Goal: Transaction & Acquisition: Purchase product/service

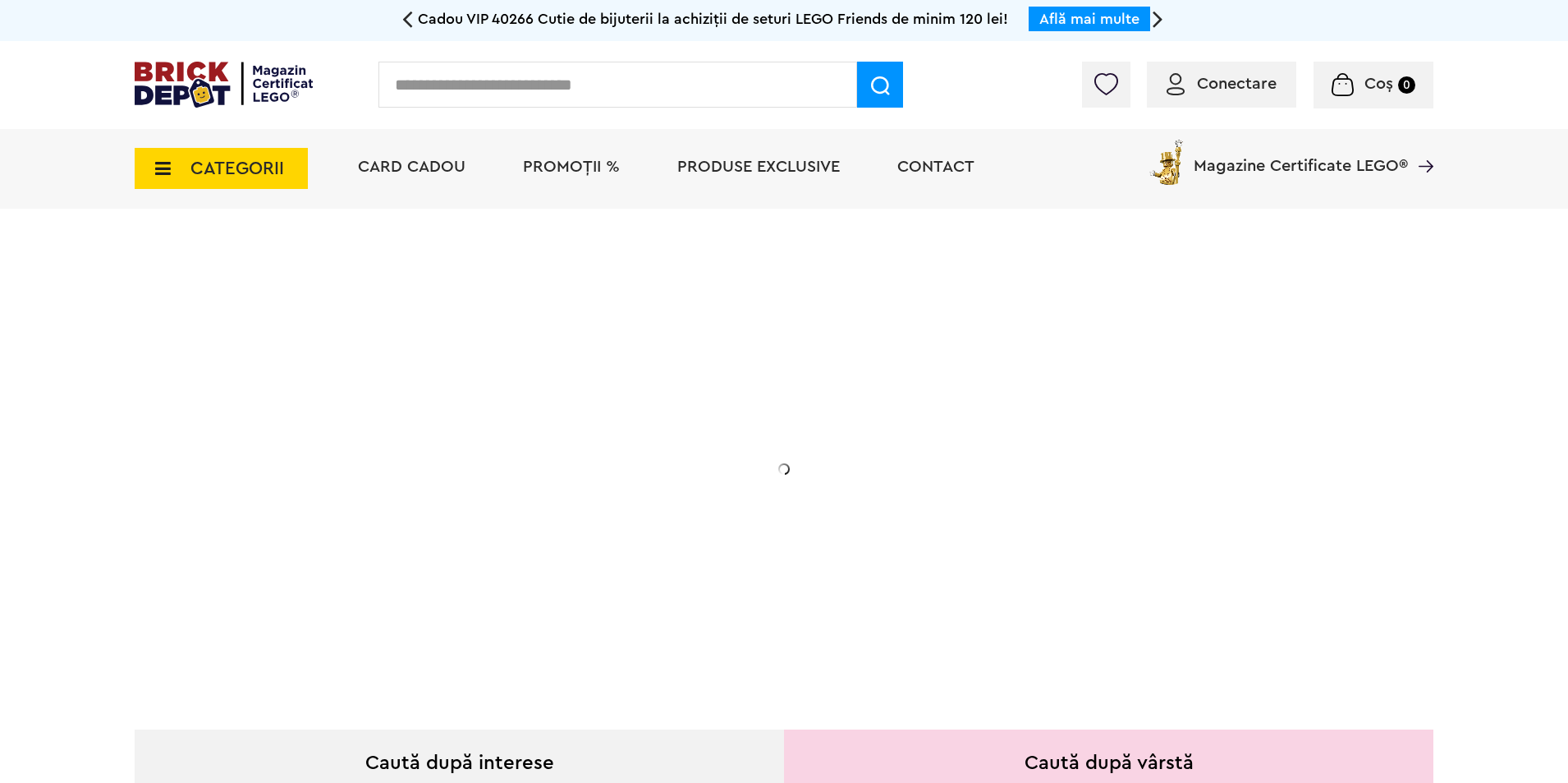
click at [196, 171] on span "CATEGORII" at bounding box center [237, 168] width 93 height 18
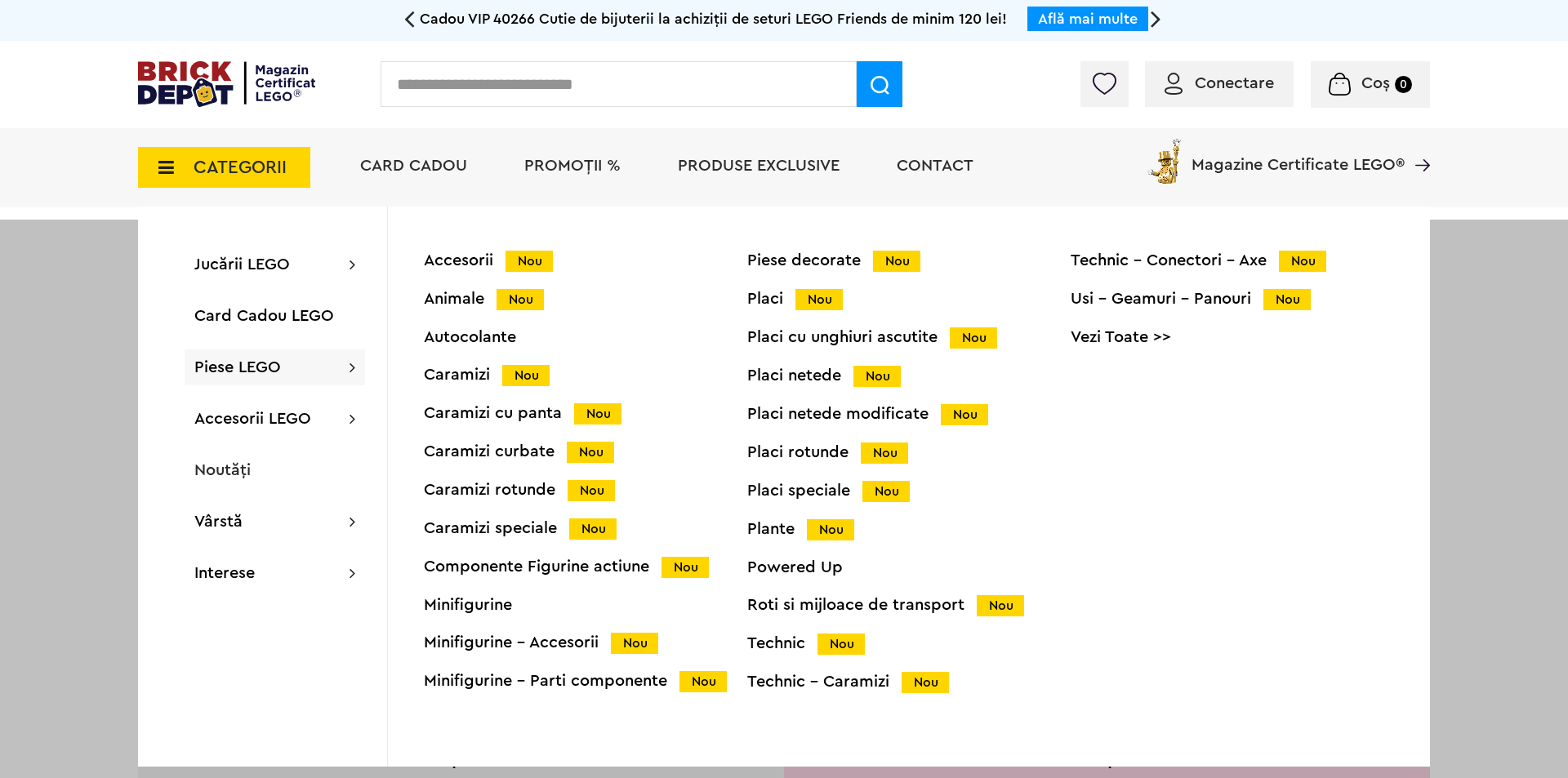
click at [767, 576] on div "Powered Up" at bounding box center [908, 568] width 324 height 17
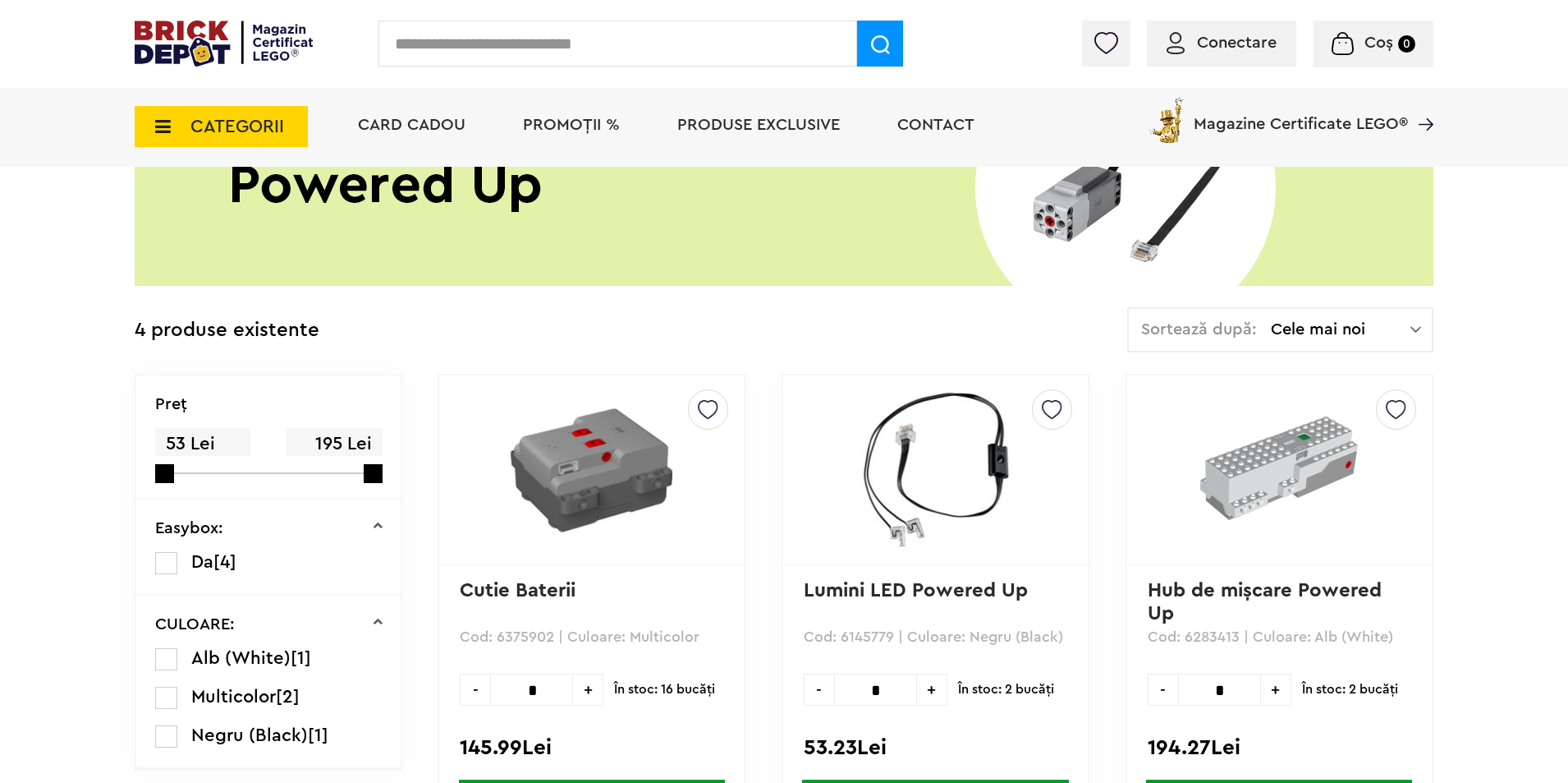
scroll to position [246, 0]
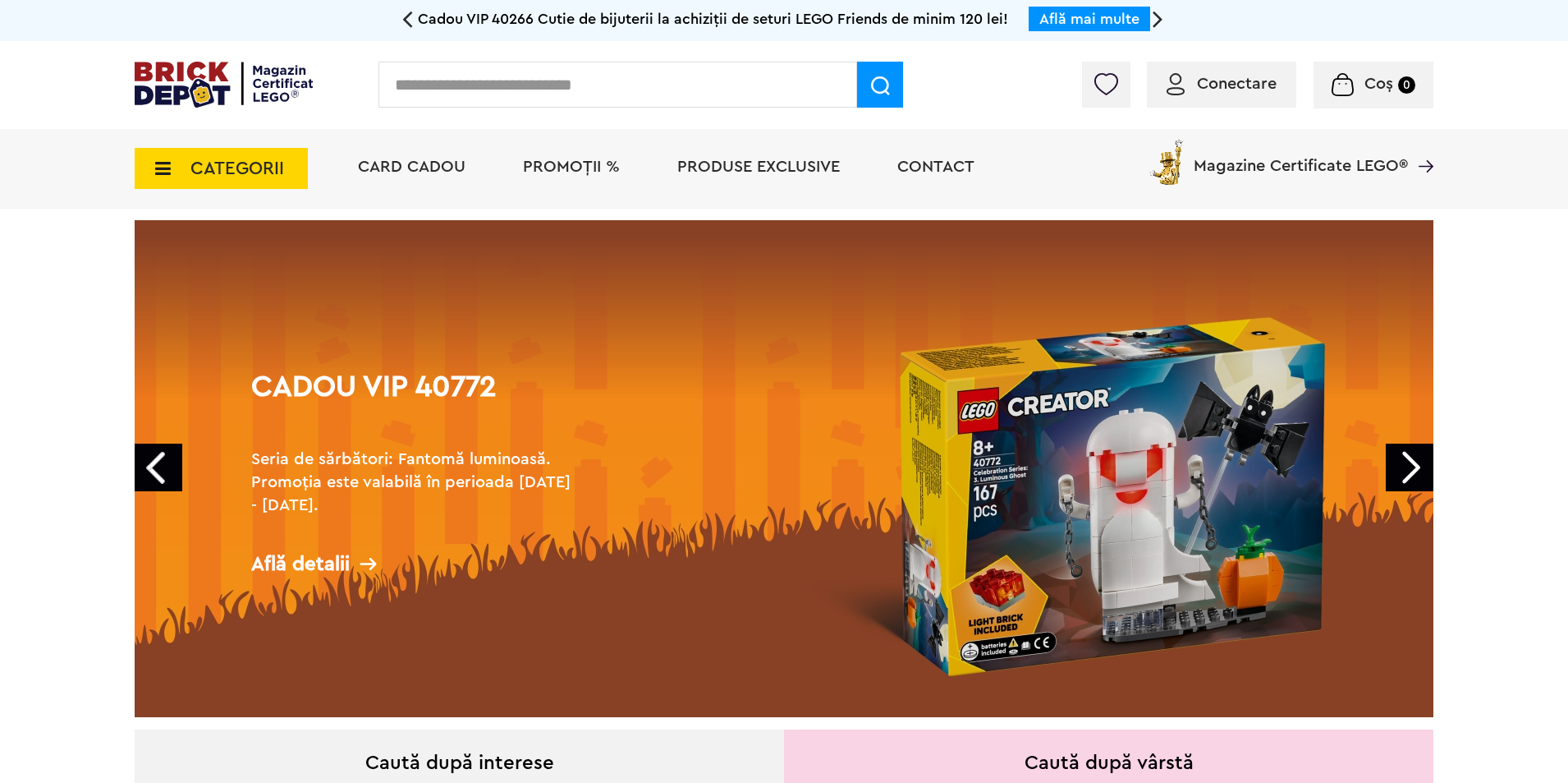
click at [153, 147] on div "CATEGORII Jucării LEGO Card Cadou LEGO Animal Crossing Architecture Art Bluey B…" at bounding box center [221, 159] width 173 height 60
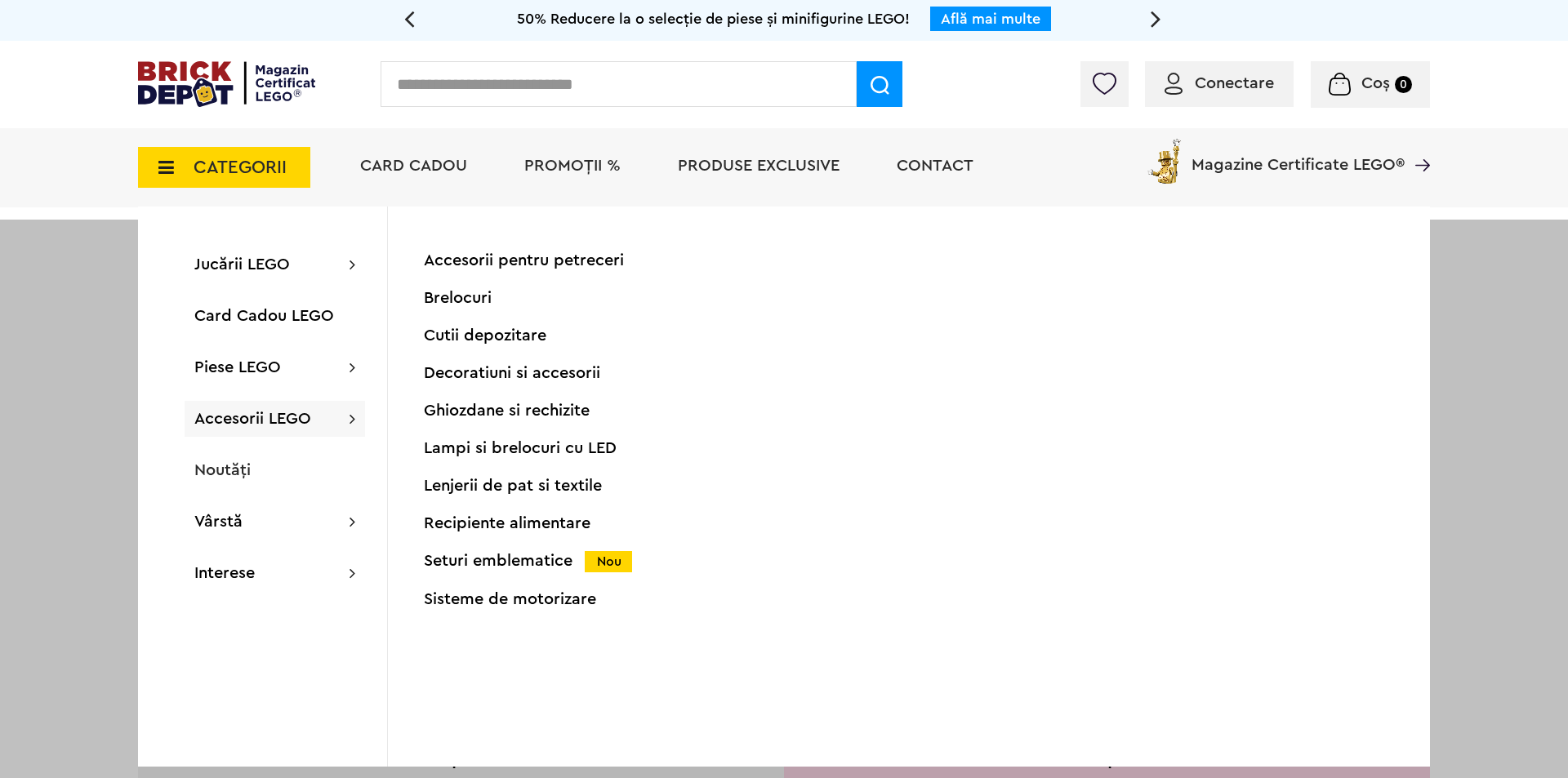
click at [572, 616] on div "Accesorii pentru petreceri Brelocuri Cutii depozitare Decoratiuni si accesorii …" at bounding box center [585, 440] width 324 height 376
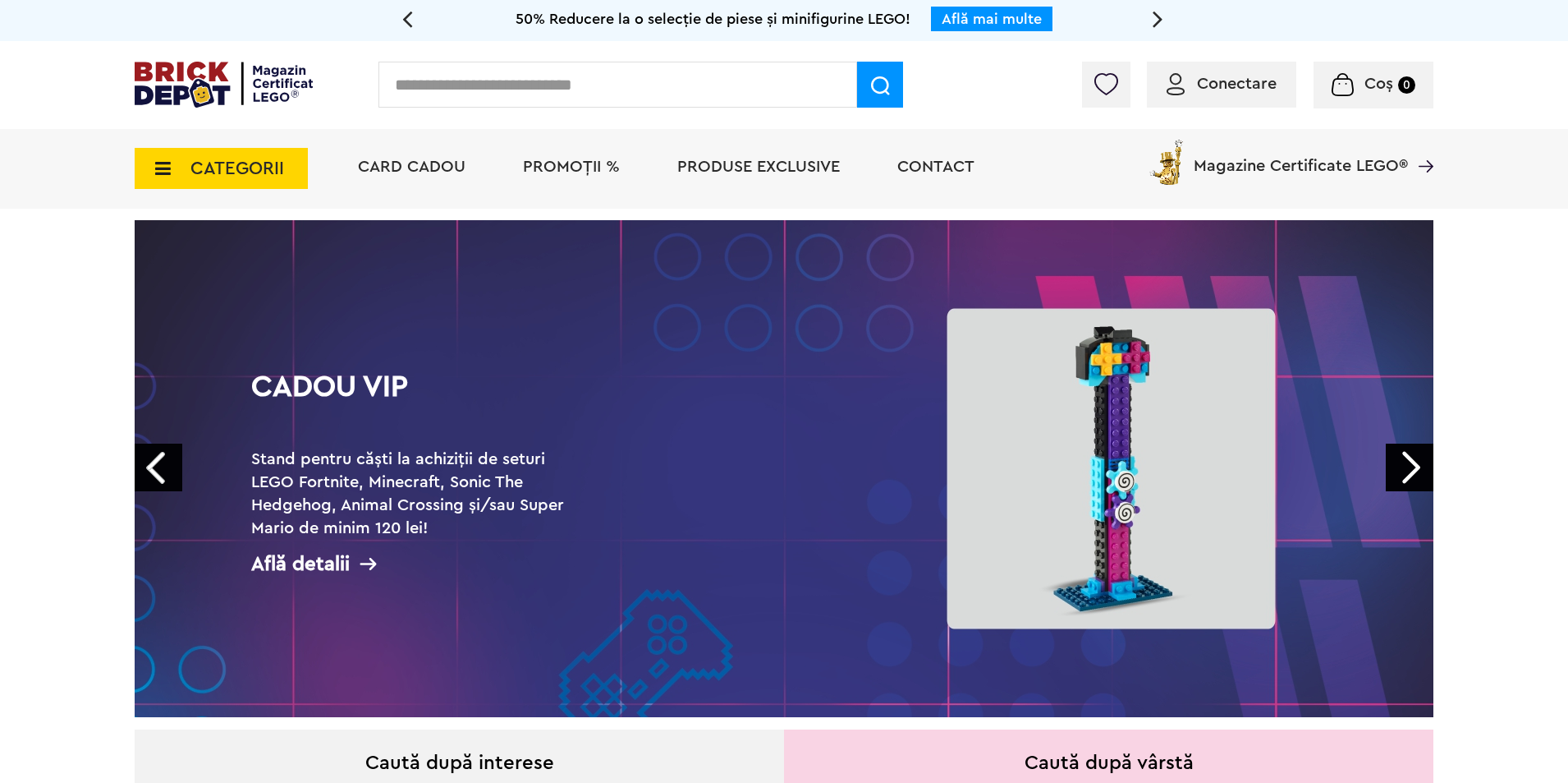
click at [223, 167] on span "CATEGORII" at bounding box center [237, 168] width 93 height 18
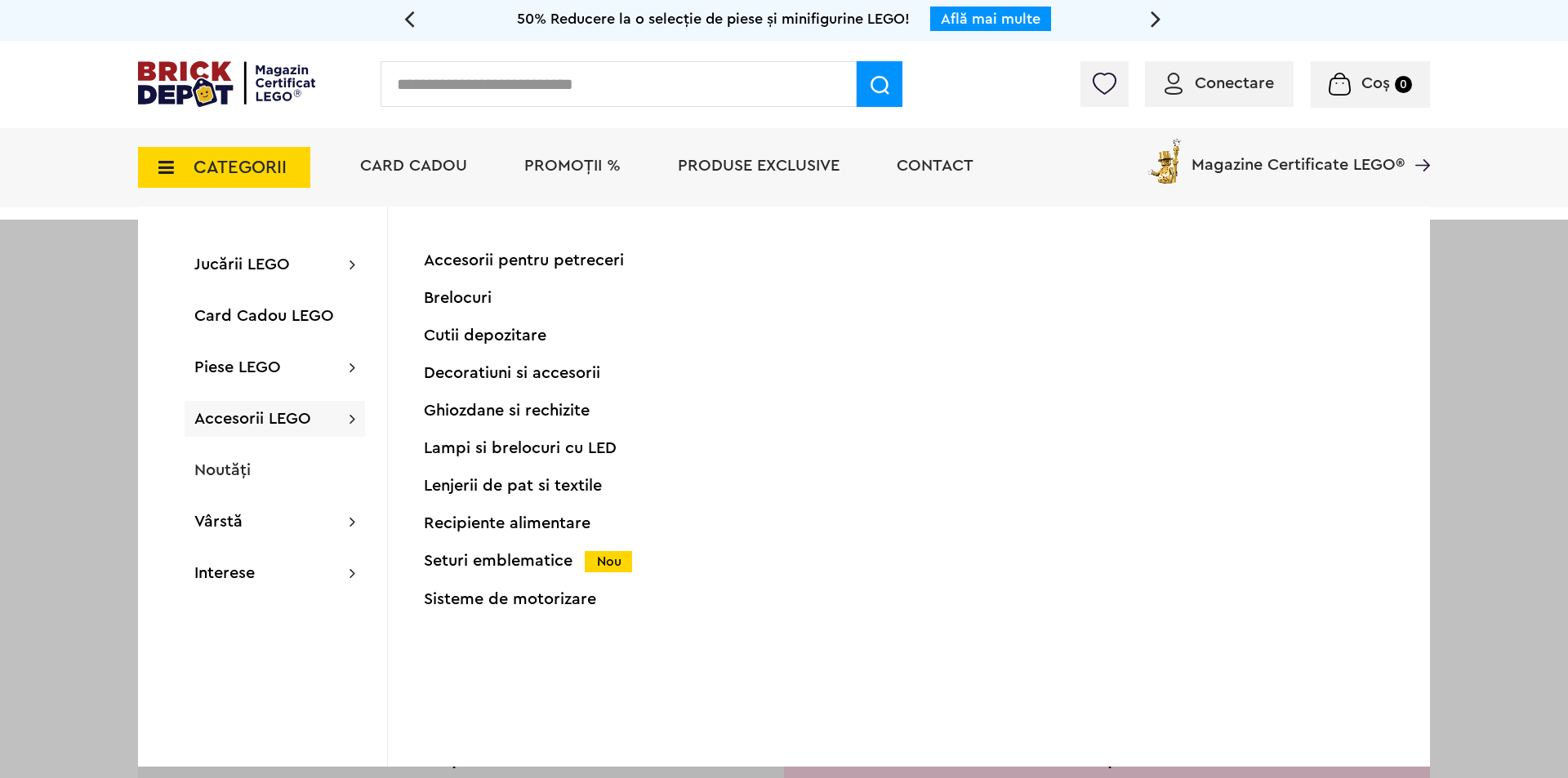
click at [533, 601] on div "Sisteme de motorizare" at bounding box center [585, 599] width 324 height 17
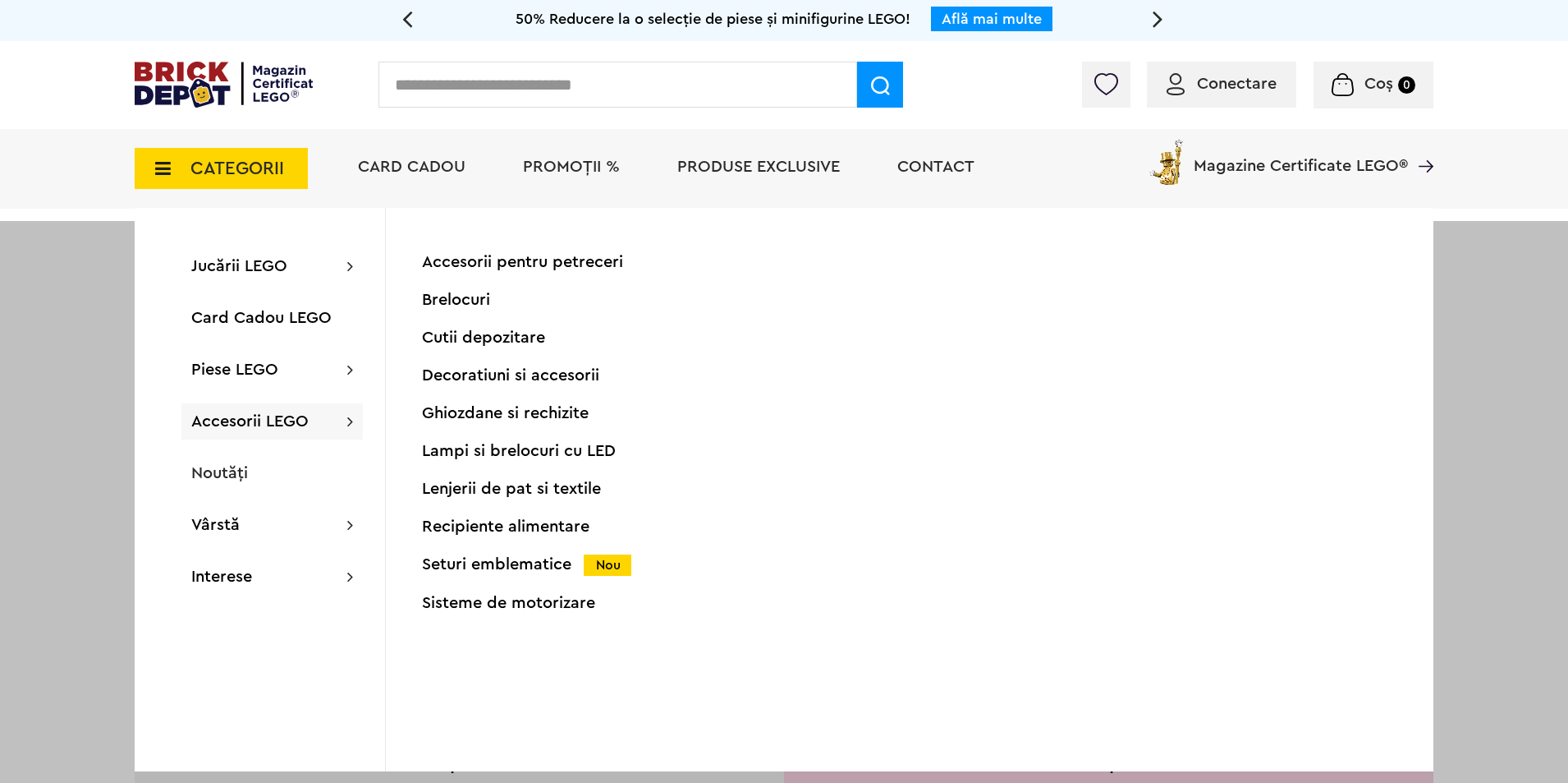
click at [536, 605] on div "Cadou VIP Stand pentru căști la achiziții de seturi LEGO Fortnite, Minecraft, S…" at bounding box center [415, 475] width 365 height 272
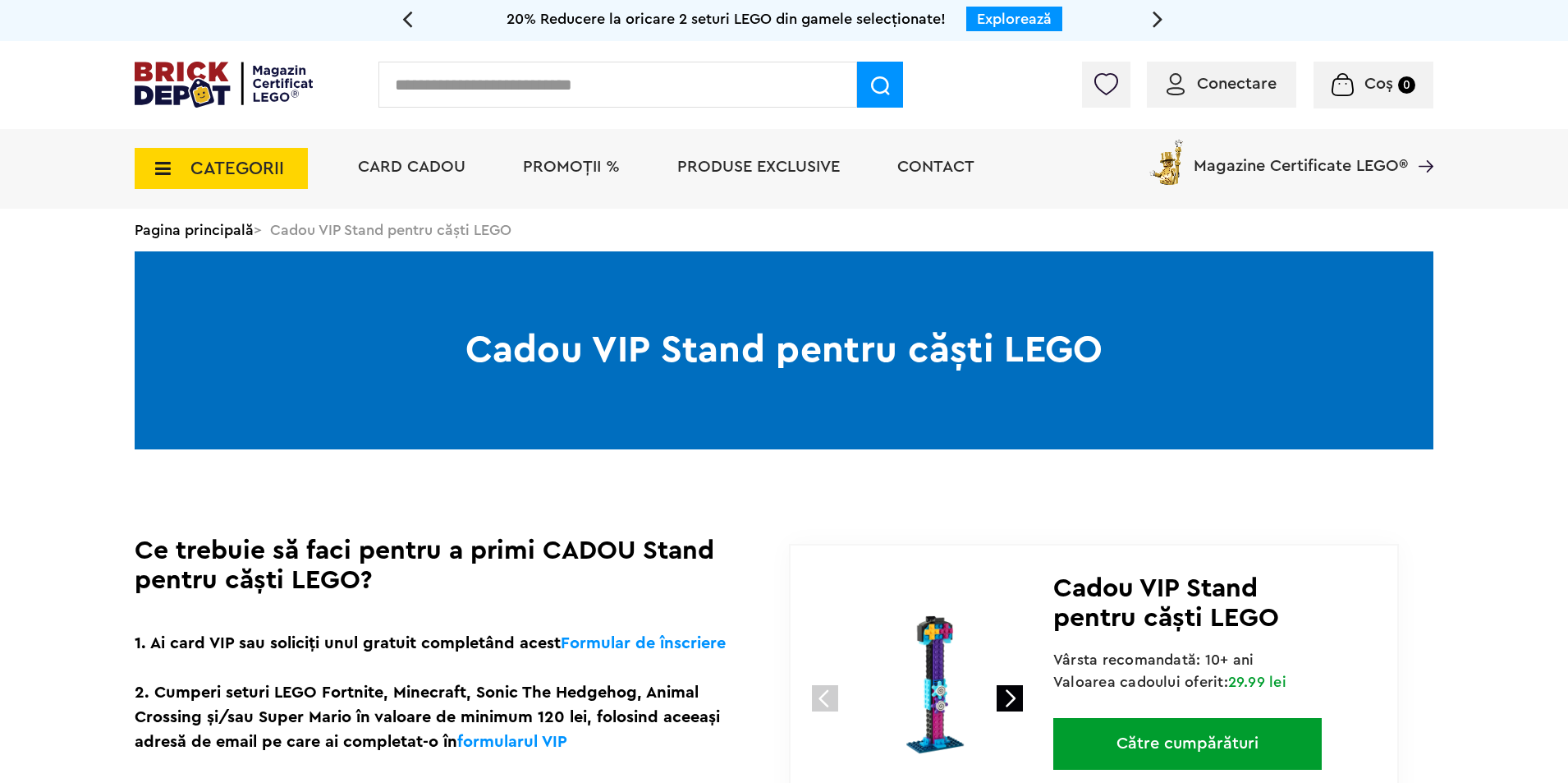
click at [244, 160] on span "CATEGORII" at bounding box center [237, 168] width 93 height 18
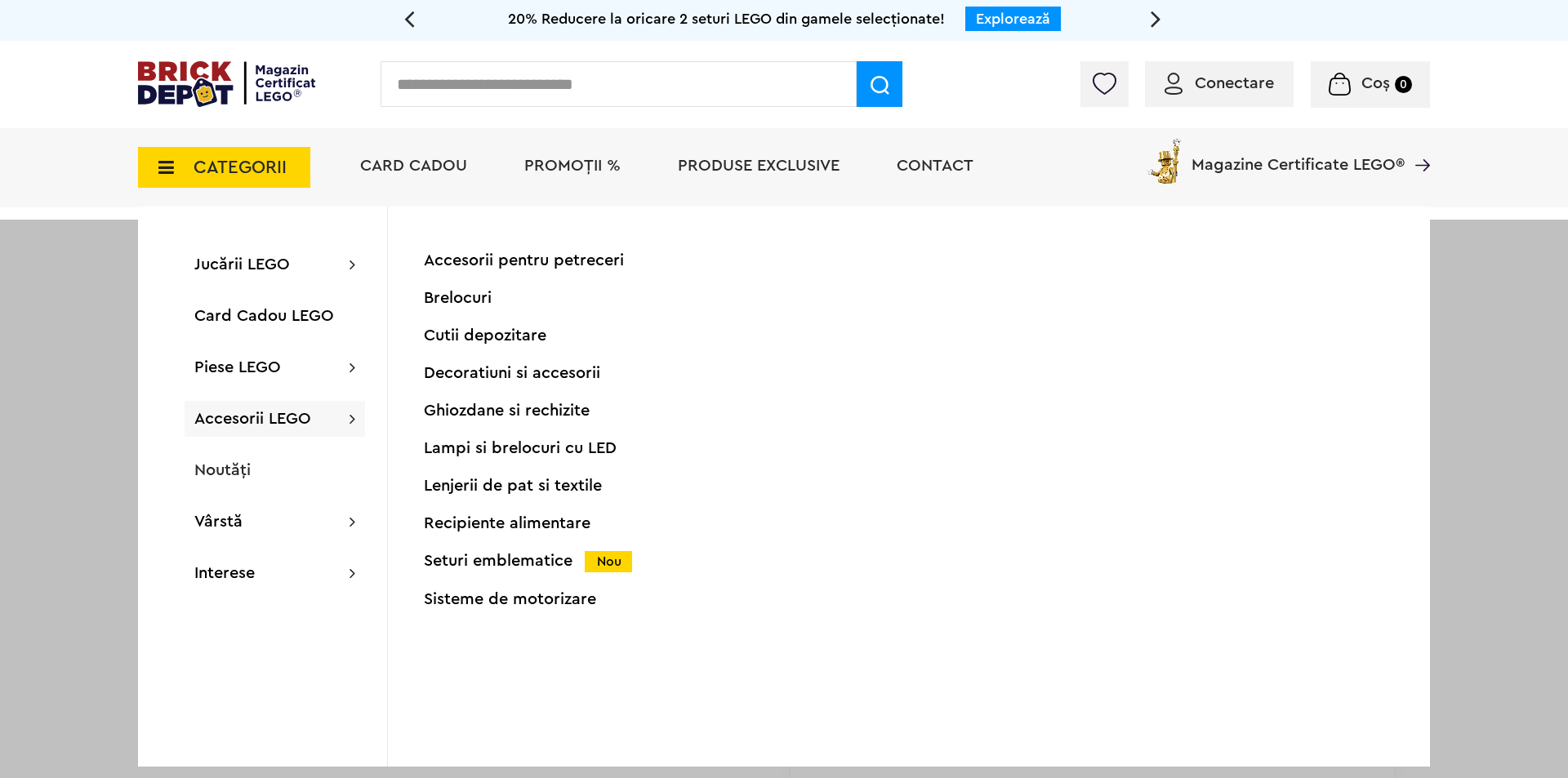
click at [545, 612] on div "Accesorii pentru petreceri Brelocuri Cutii depozitare Decoratiuni si accesorii …" at bounding box center [585, 440] width 324 height 376
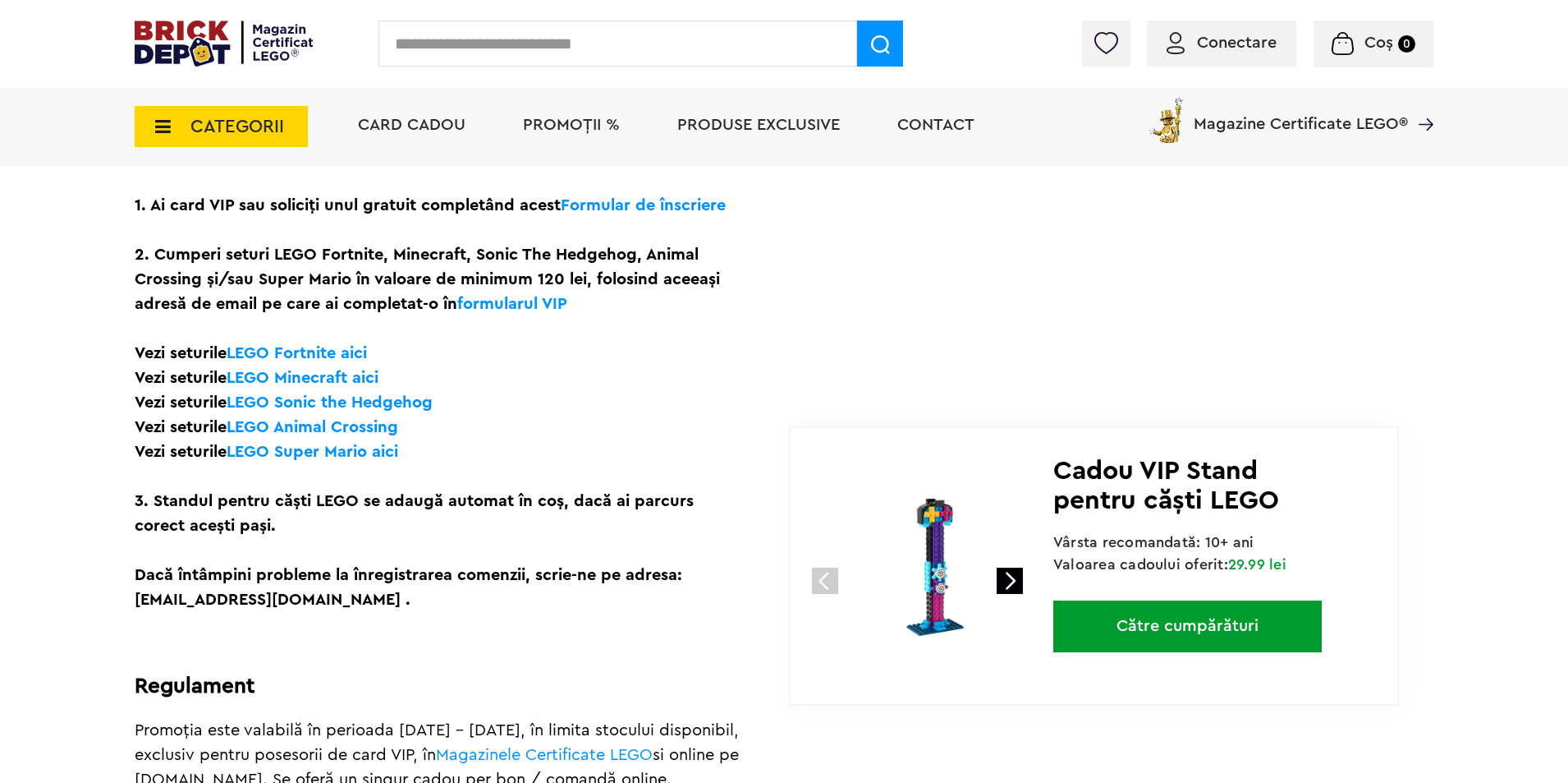
scroll to position [329, 0]
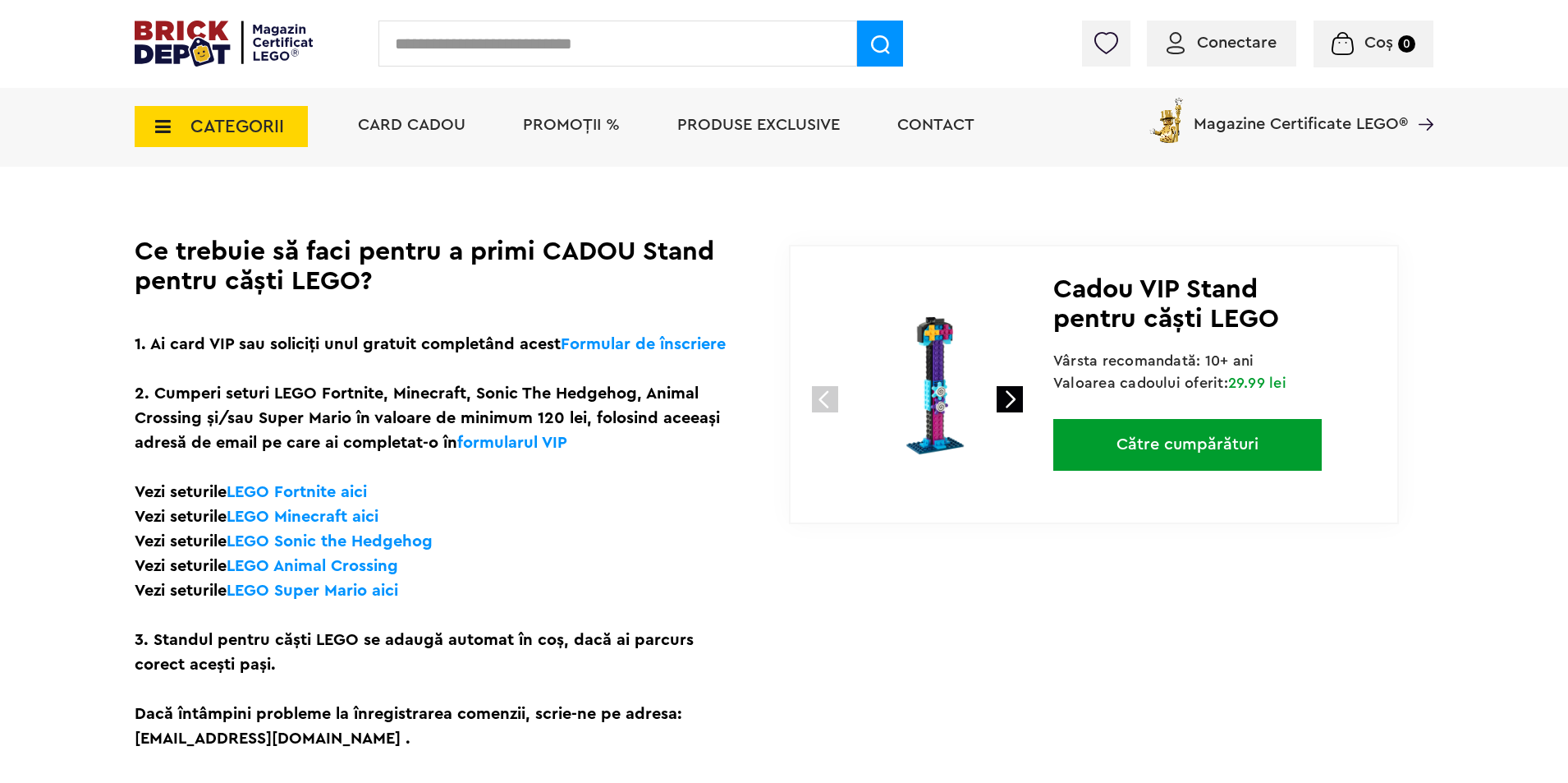
click at [209, 143] on span "CATEGORII" at bounding box center [221, 127] width 173 height 41
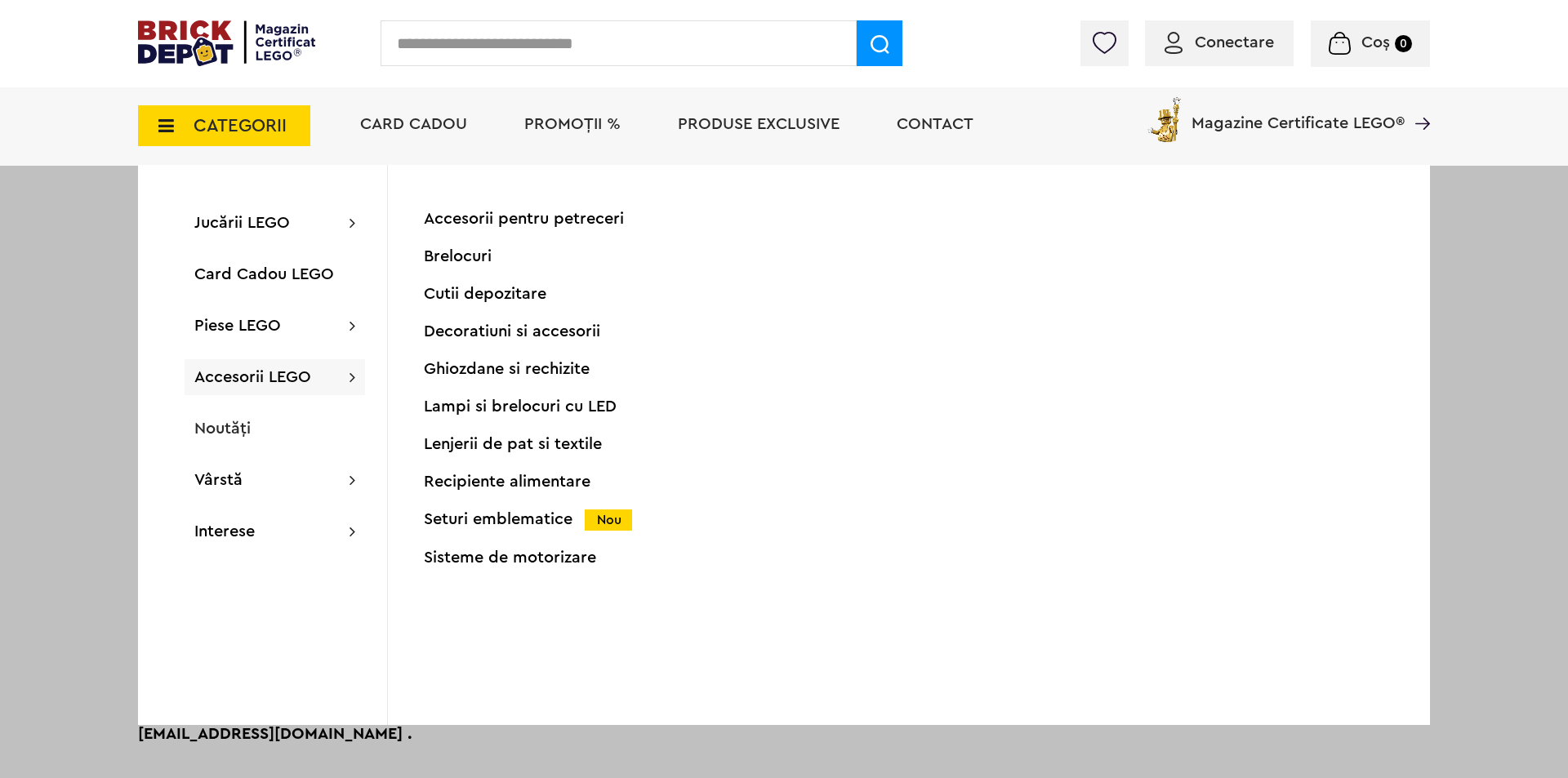
click at [480, 561] on div "Sisteme de motorizare" at bounding box center [585, 557] width 324 height 17
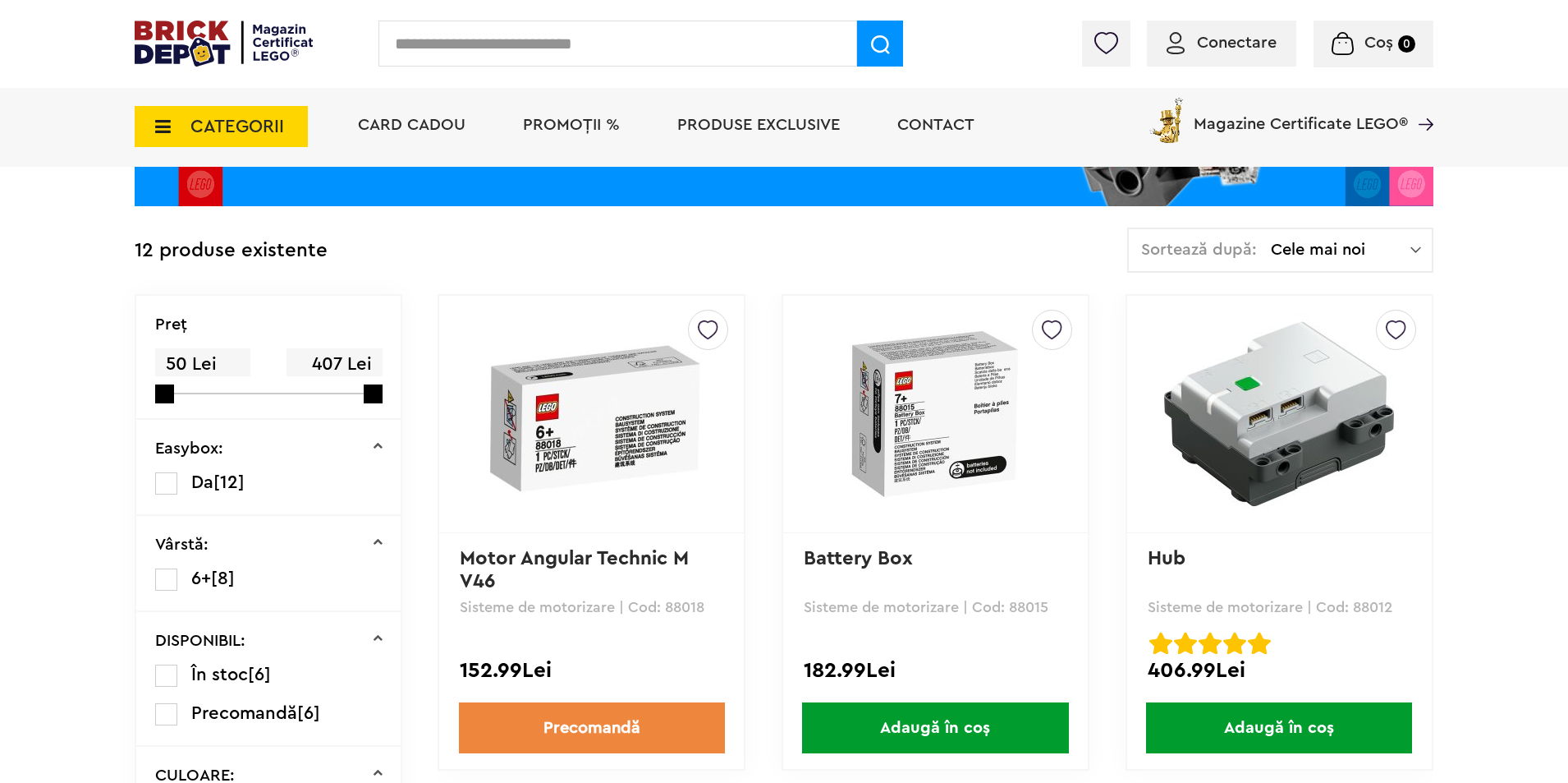
scroll to position [411, 0]
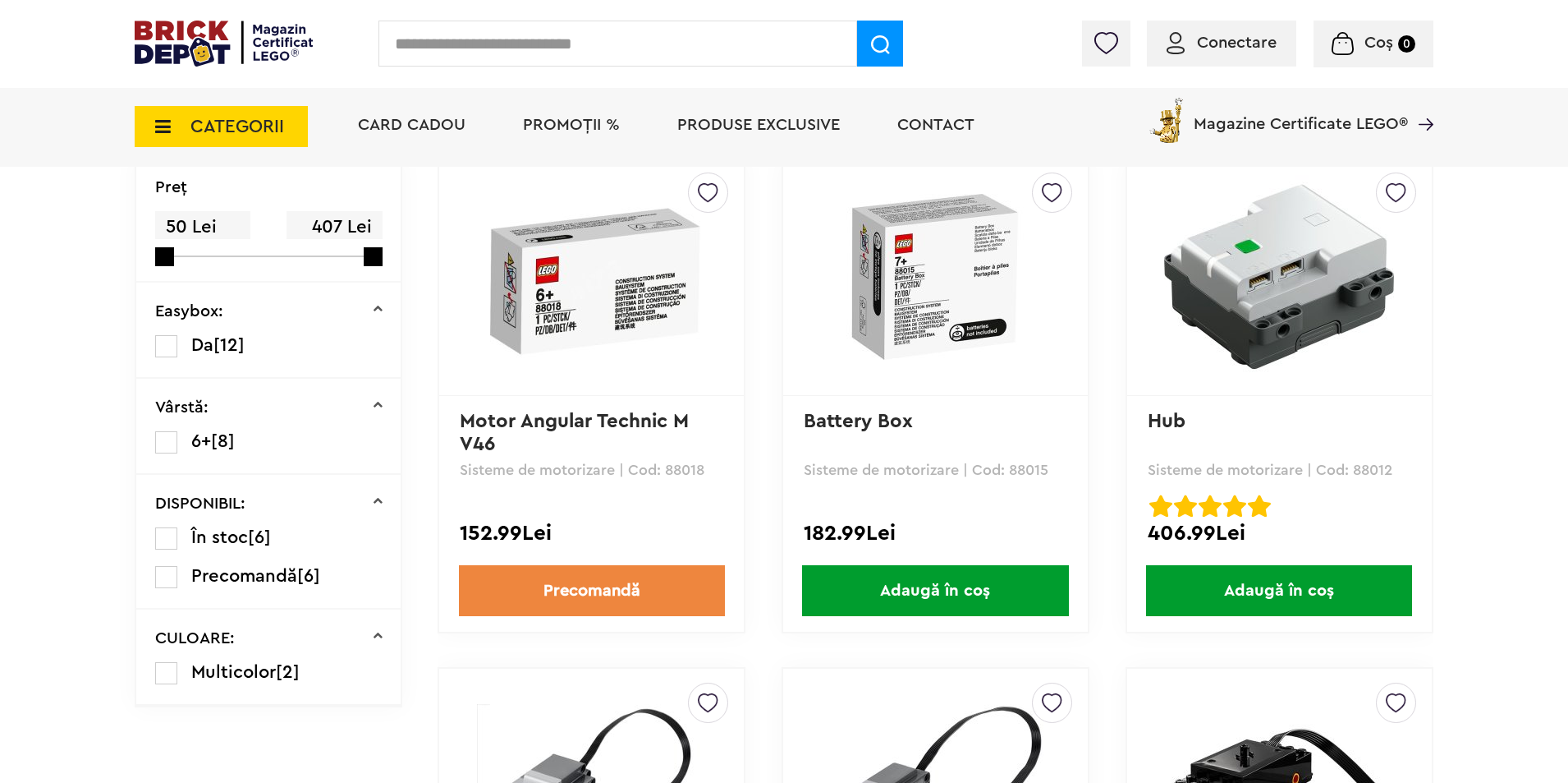
click at [983, 257] on img at bounding box center [935, 277] width 229 height 166
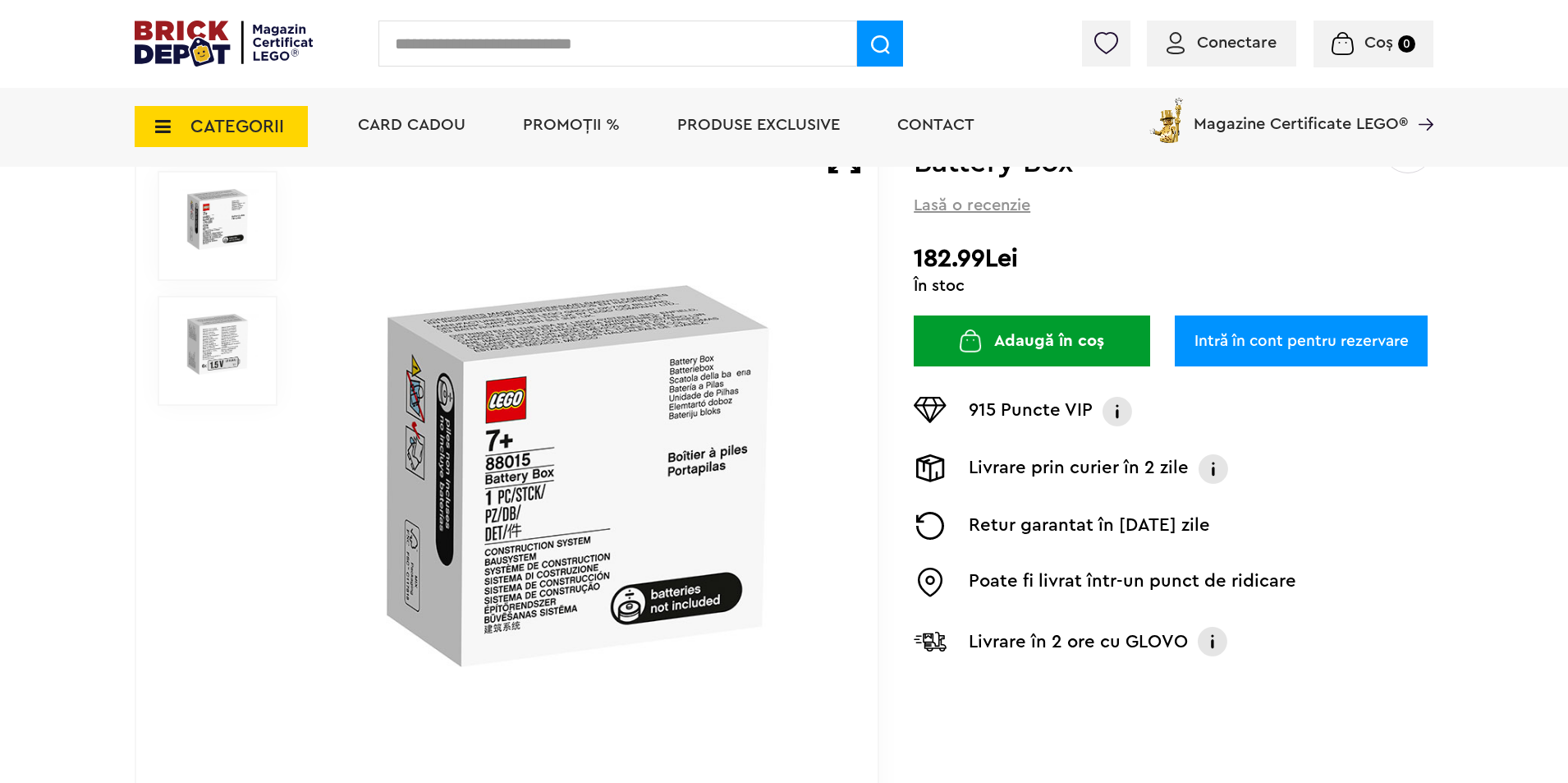
scroll to position [246, 0]
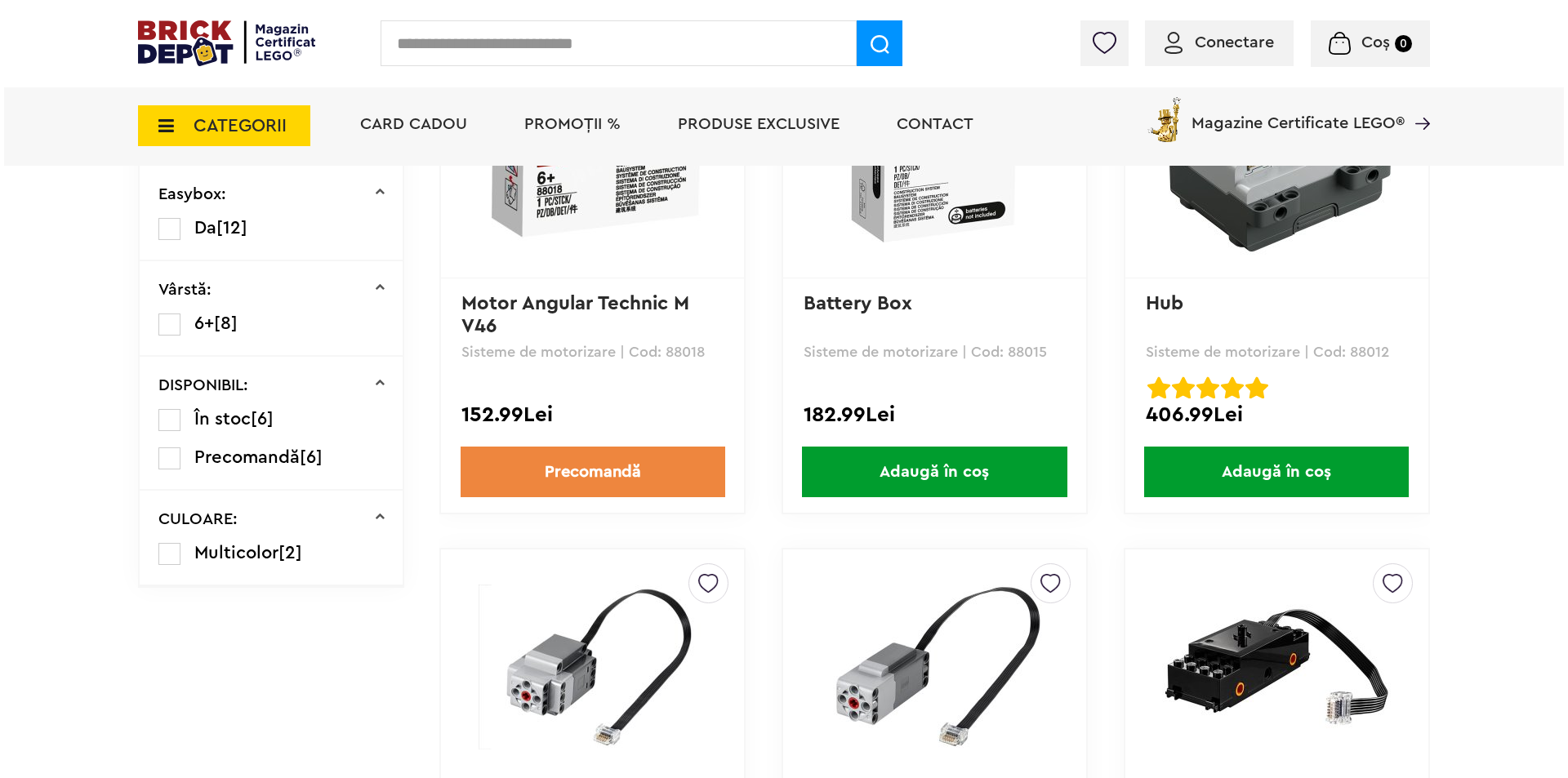
scroll to position [379, 0]
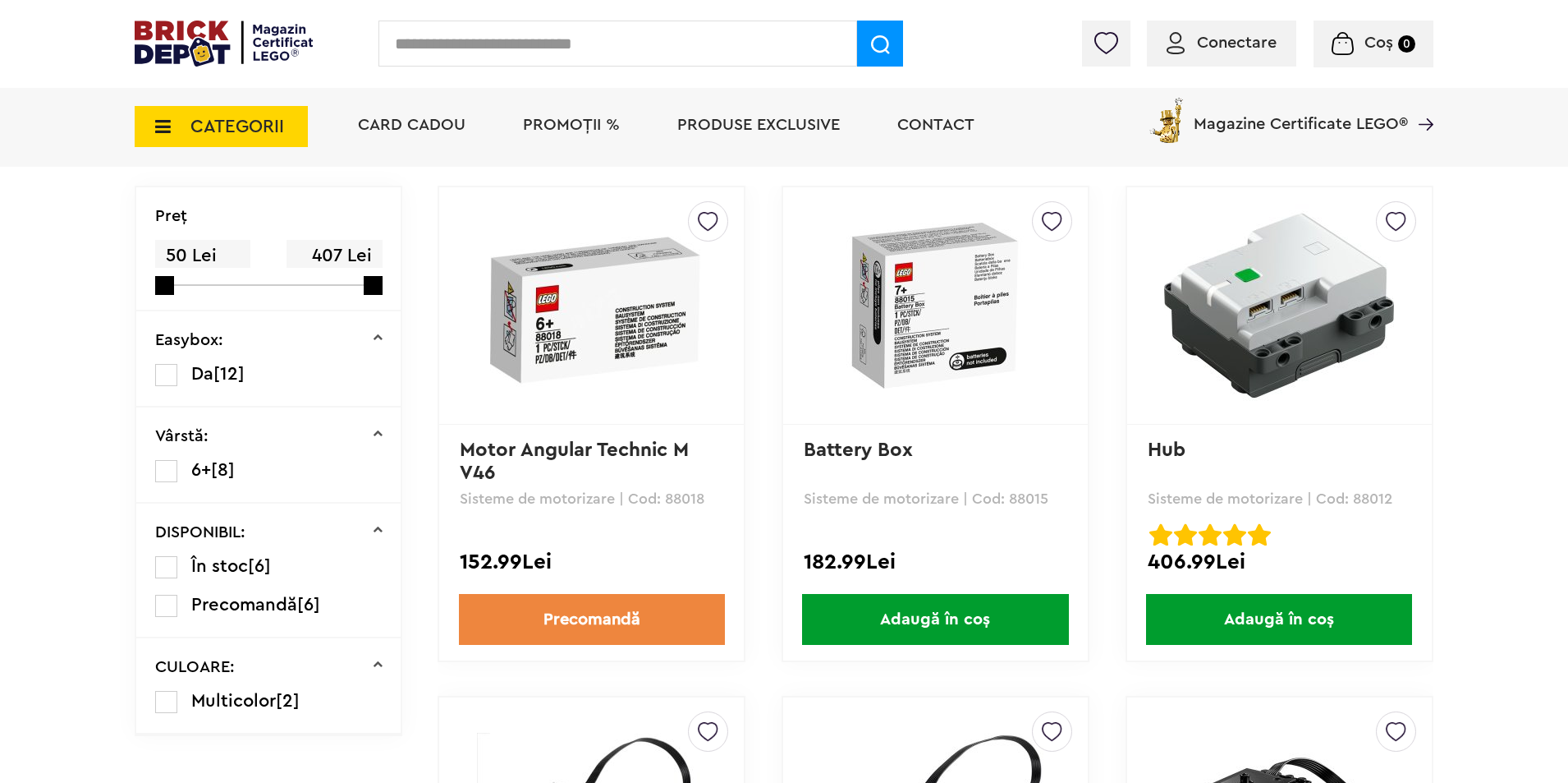
click at [235, 119] on span "CATEGORII" at bounding box center [221, 127] width 173 height 41
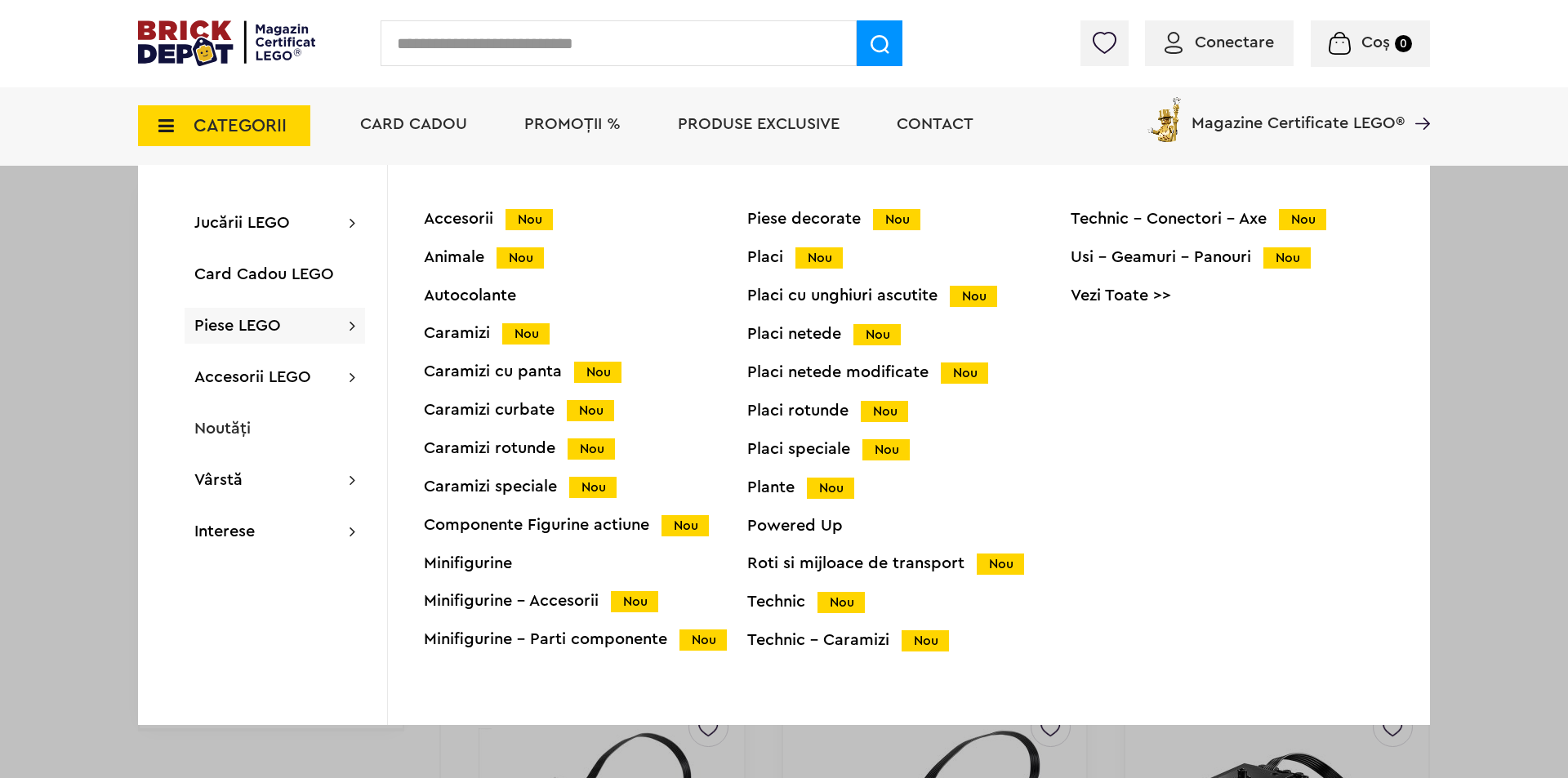
click at [809, 521] on div "Powered Up" at bounding box center [908, 526] width 324 height 17
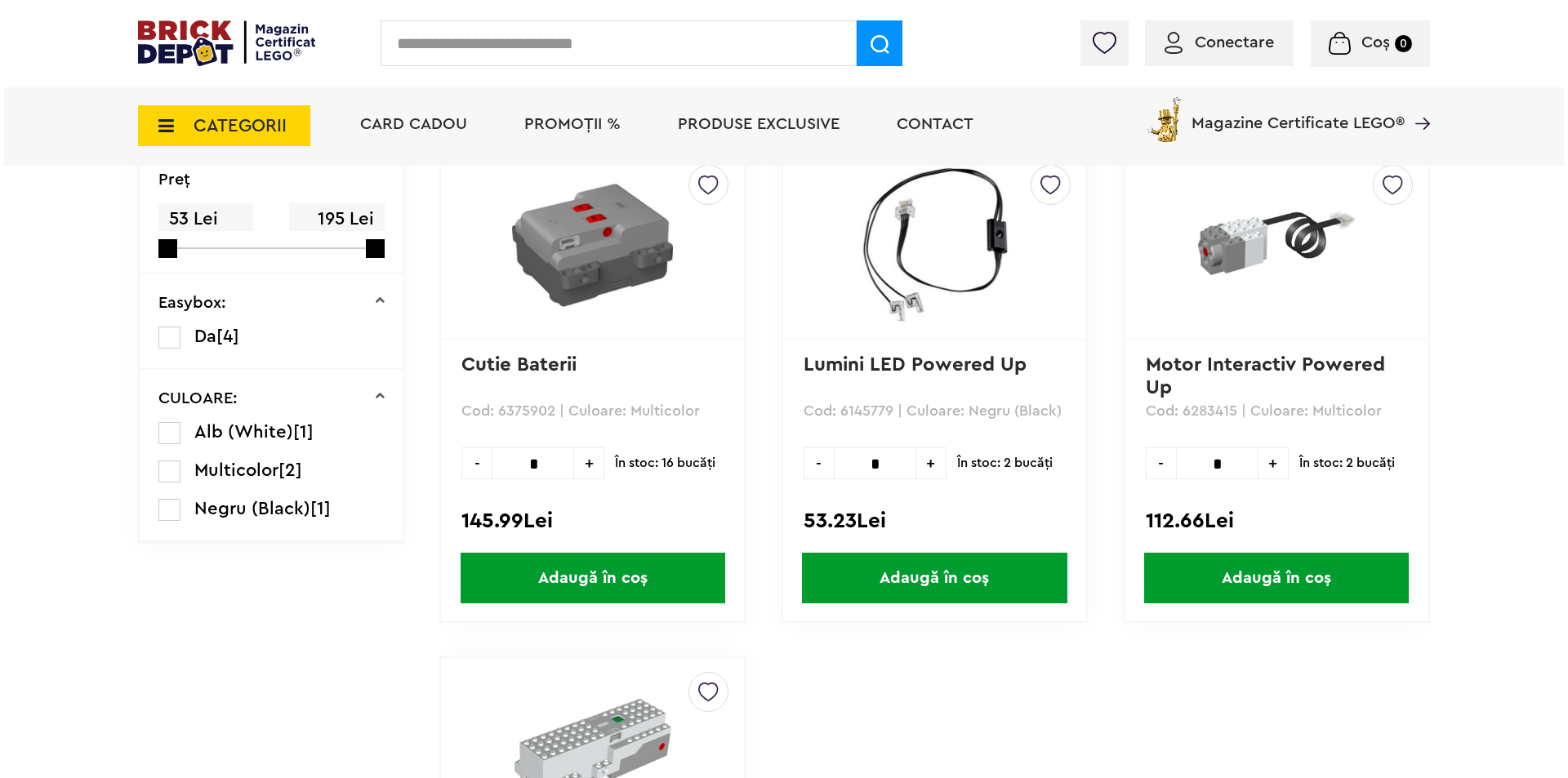
scroll to position [326, 0]
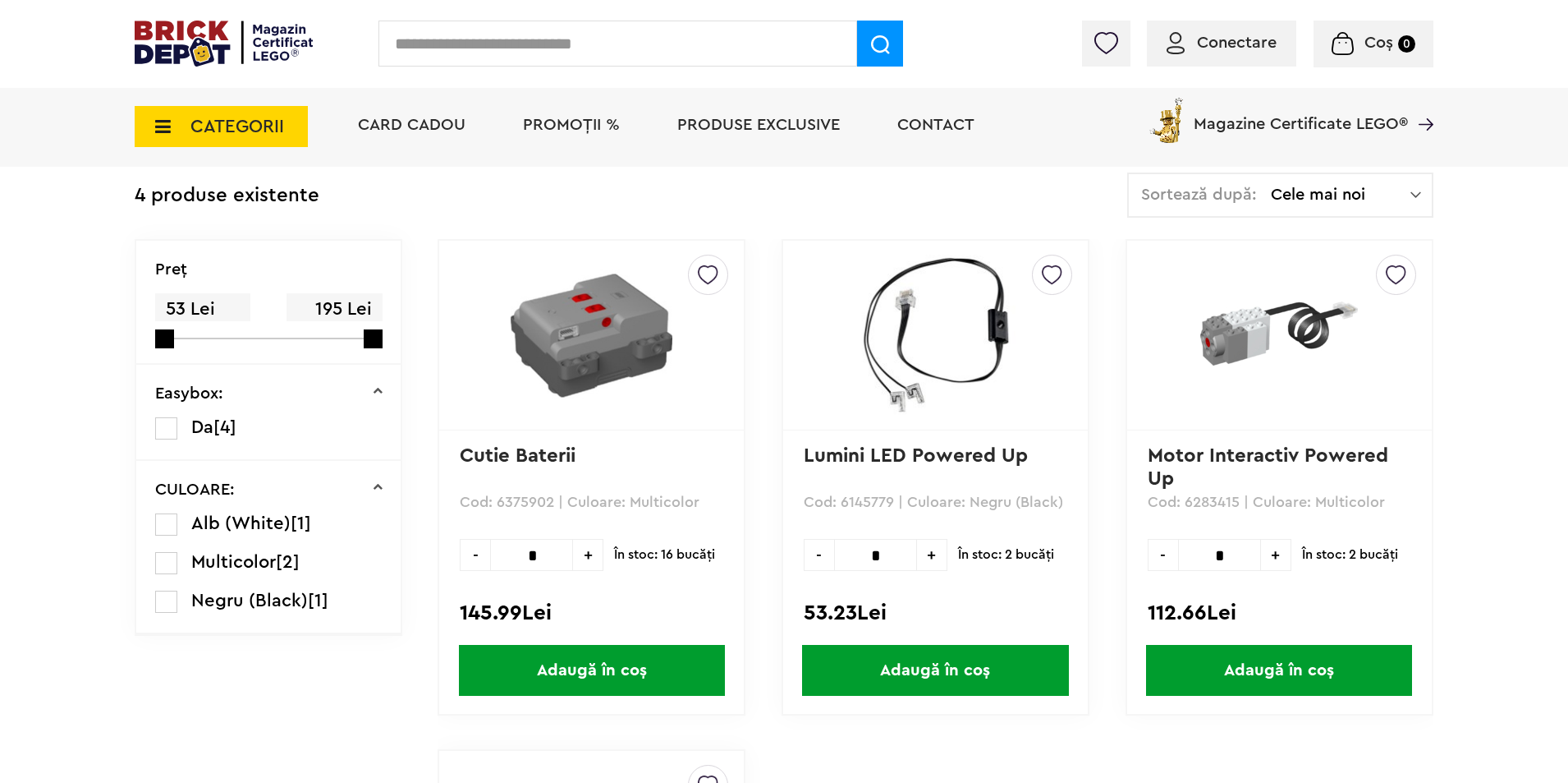
click at [245, 125] on span "CATEGORII" at bounding box center [237, 126] width 93 height 18
